Goal: Feedback & Contribution: Leave review/rating

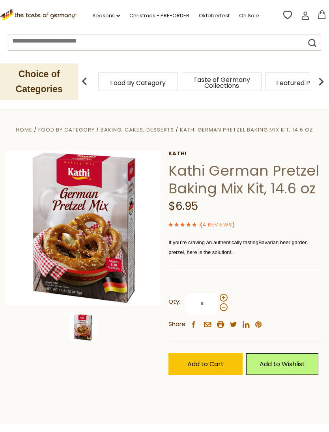
scroll to position [0, 23]
click at [222, 221] on link "4 Reviews" at bounding box center [217, 225] width 30 height 8
click at [221, 221] on link "4 Reviews" at bounding box center [217, 225] width 30 height 8
click at [230, 249] on span "avarian beer garden pretzel, here is the solution!" at bounding box center [237, 248] width 139 height 17
click at [218, 224] on link "4 Reviews" at bounding box center [217, 225] width 30 height 8
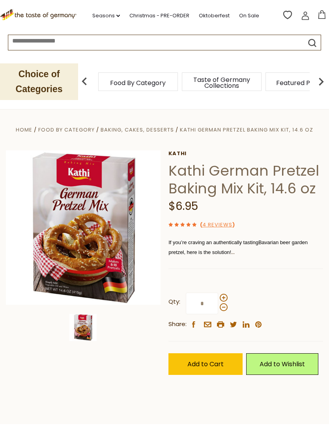
click at [204, 260] on div "Current stock: 0" at bounding box center [245, 262] width 154 height 5
click at [188, 232] on div "[PERSON_NAME] [PERSON_NAME] German Pretzel Baking Mix Kit, 14.6 oz $6.95 ( 4 Re…" at bounding box center [245, 272] width 154 height 242
click at [193, 225] on use at bounding box center [194, 225] width 4 height 4
click at [226, 226] on link "4 Reviews" at bounding box center [217, 225] width 30 height 8
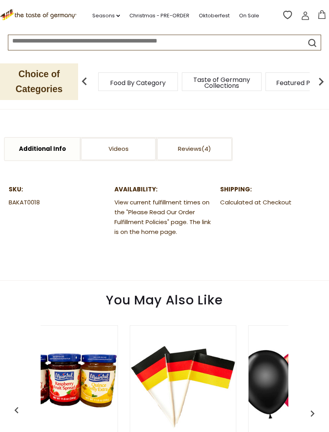
scroll to position [350, 0]
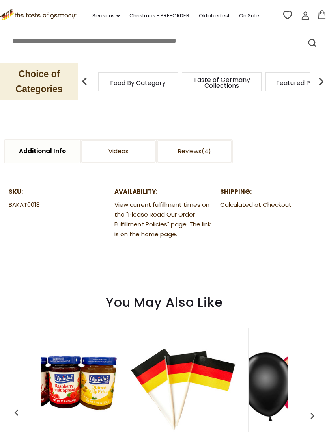
click at [199, 150] on link "Reviews" at bounding box center [194, 151] width 75 height 22
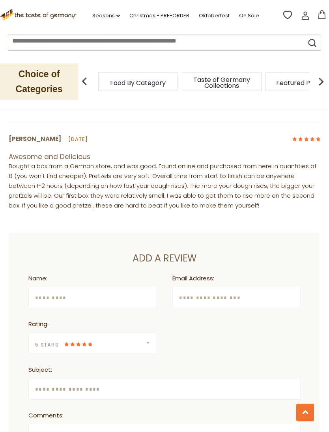
scroll to position [519, 0]
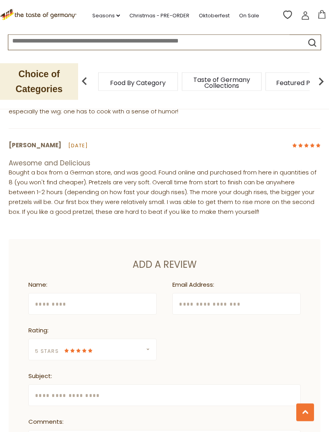
click at [289, 271] on div "**********" at bounding box center [164, 409] width 311 height 338
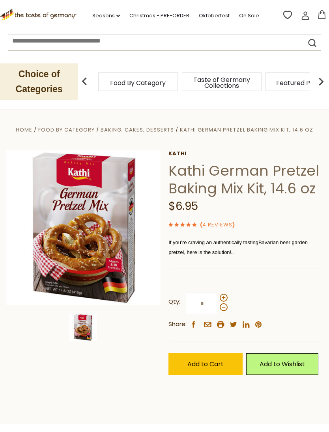
scroll to position [0, 24]
